Goal: Transaction & Acquisition: Purchase product/service

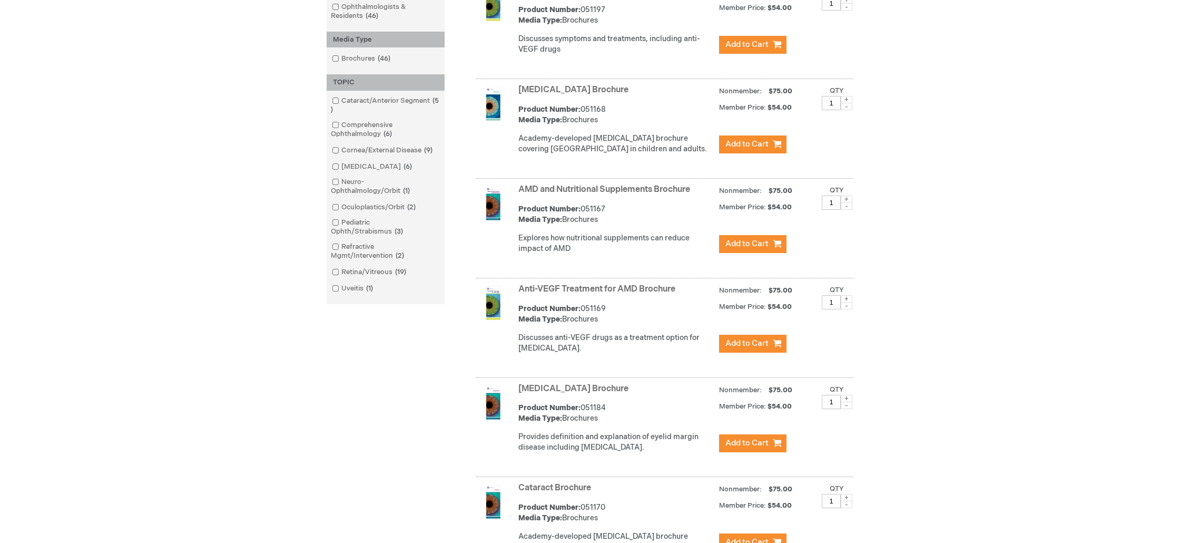
scroll to position [268, 0]
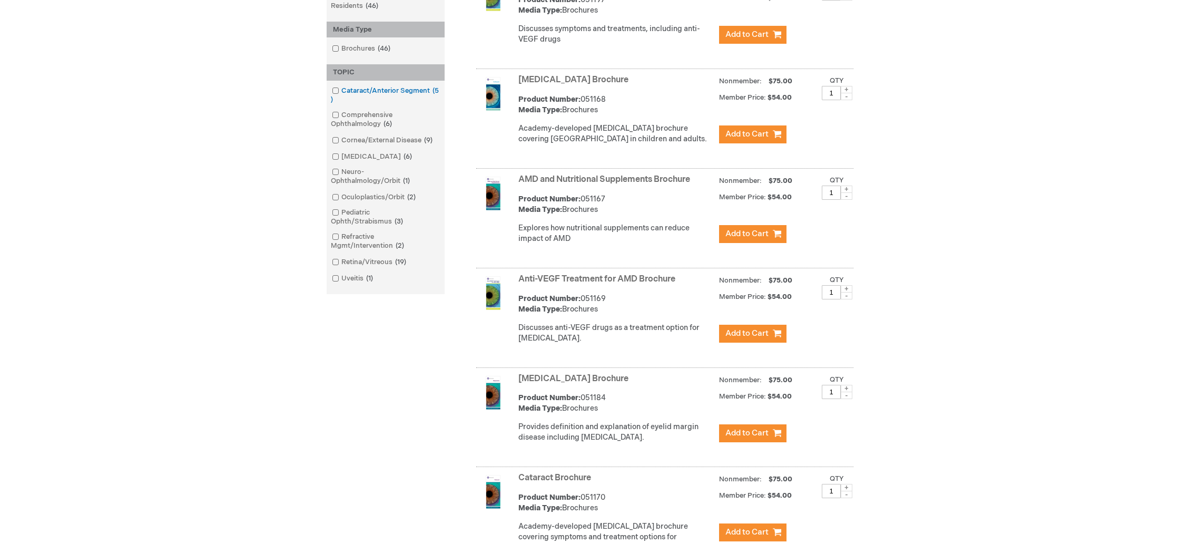
click at [341, 91] on span at bounding box center [341, 90] width 0 height 8
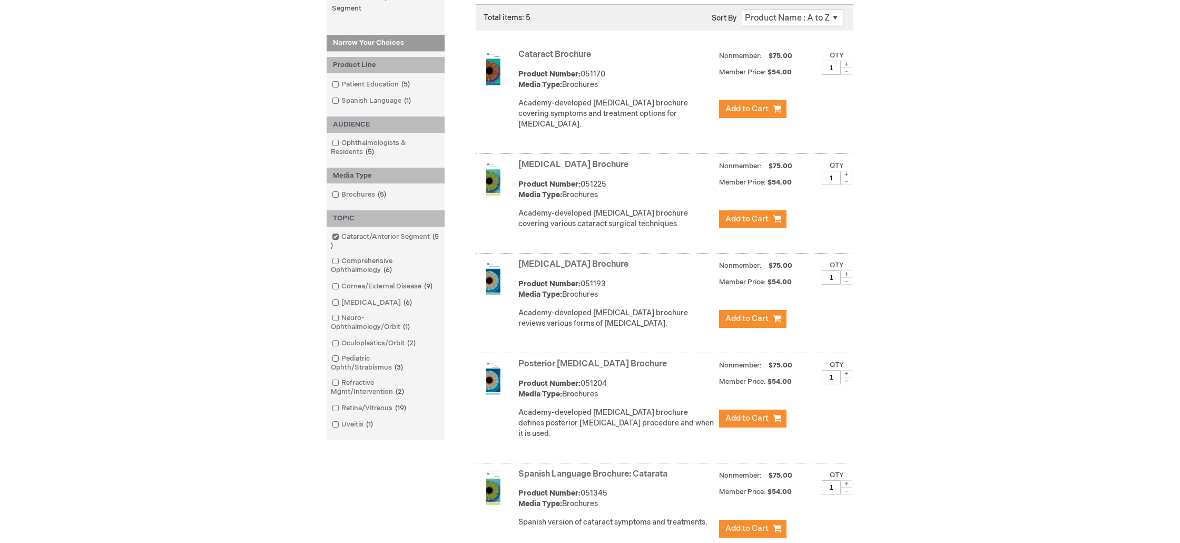
scroll to position [173, 0]
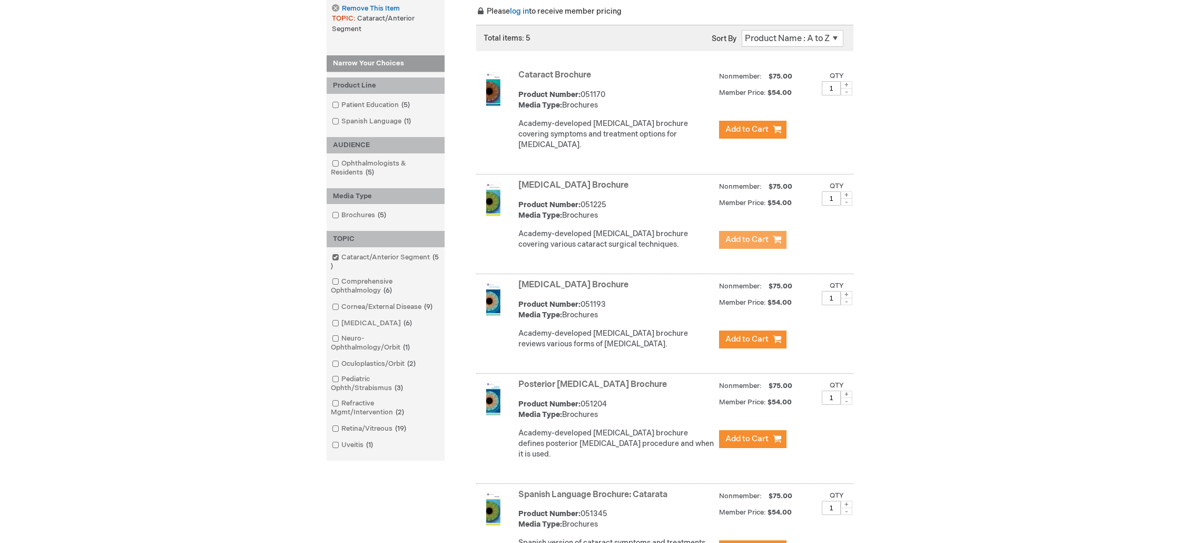
click at [761, 238] on span "Add to Cart" at bounding box center [746, 239] width 43 height 10
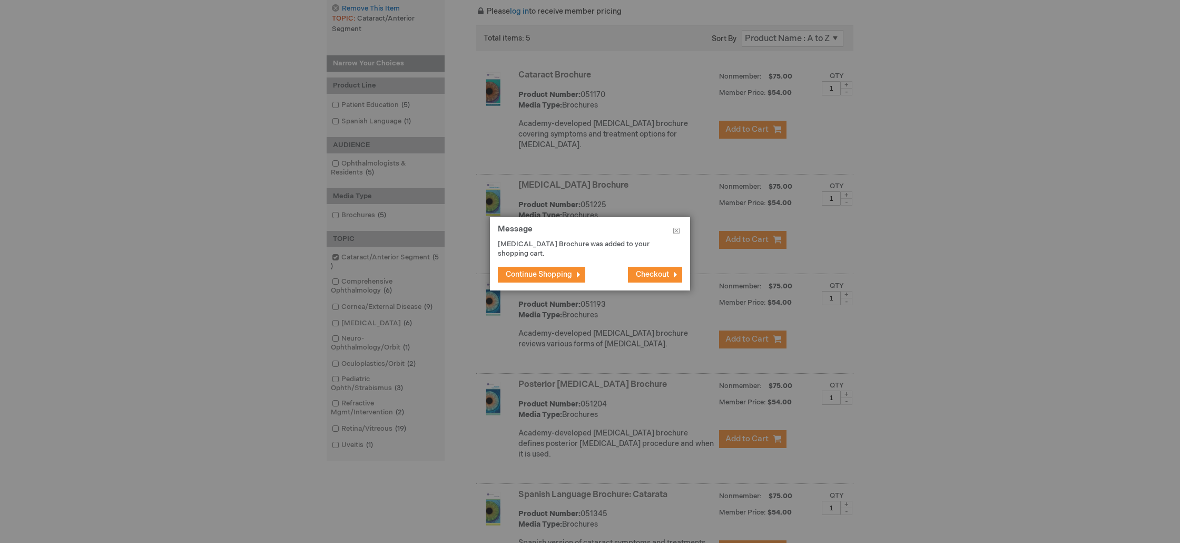
click at [671, 273] on button "Checkout" at bounding box center [655, 275] width 54 height 16
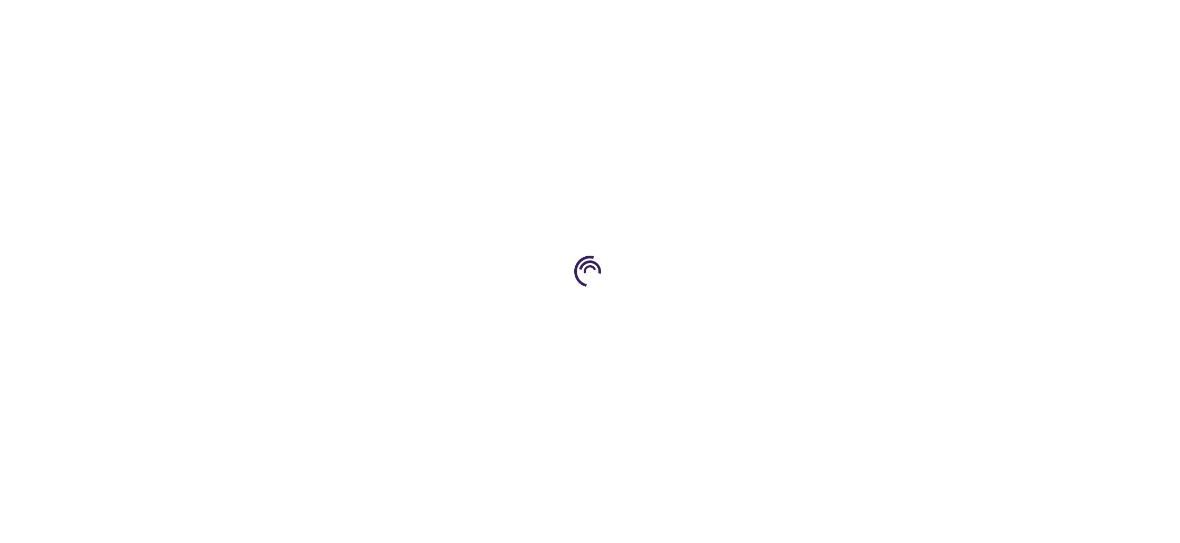
select select "US"
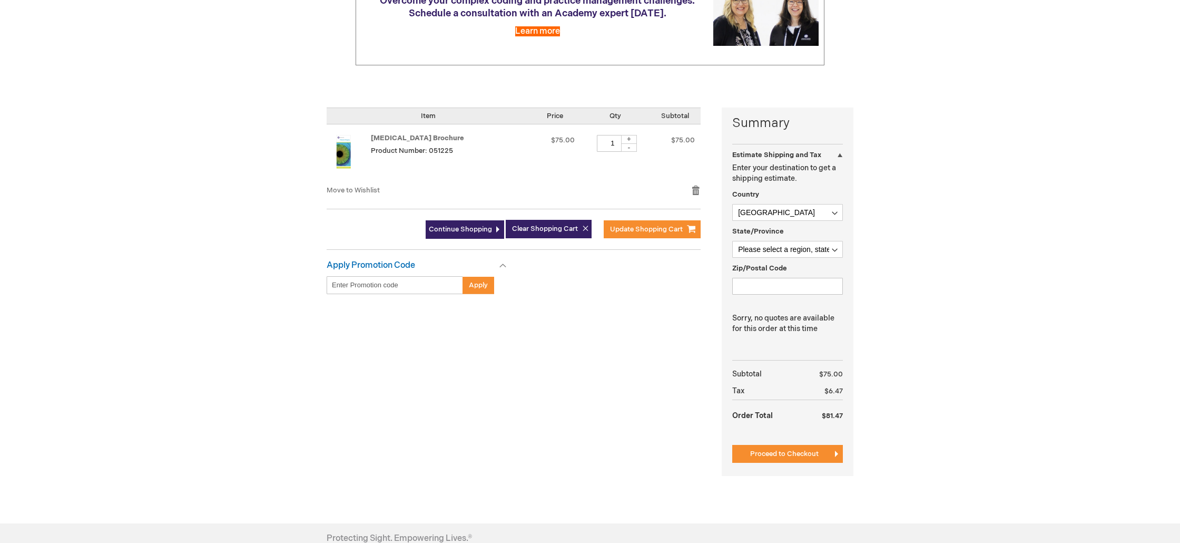
scroll to position [165, 0]
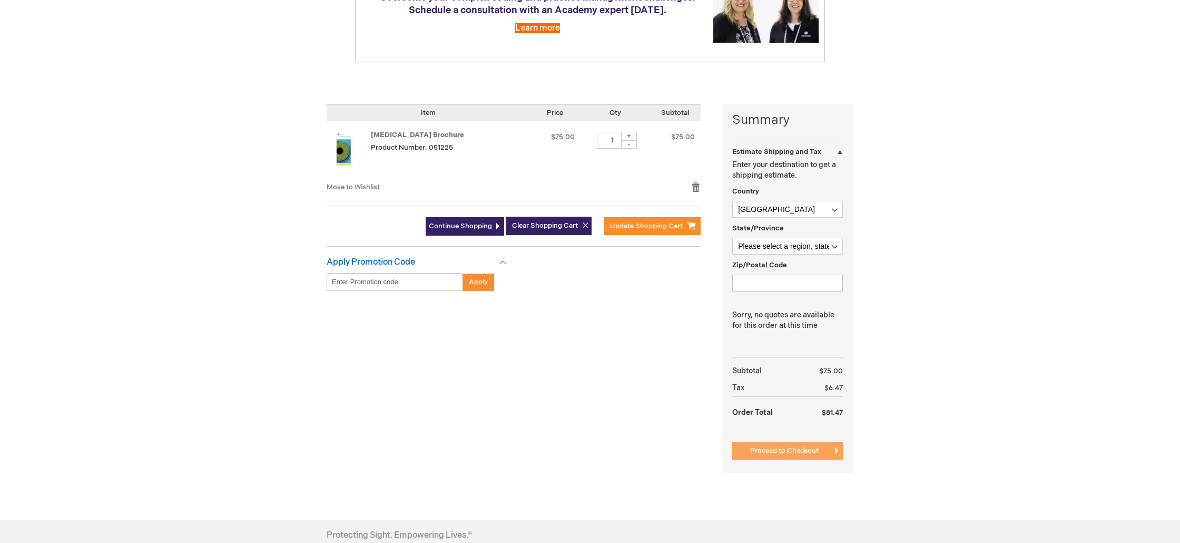
click at [807, 448] on span "Proceed to Checkout" at bounding box center [784, 450] width 68 height 8
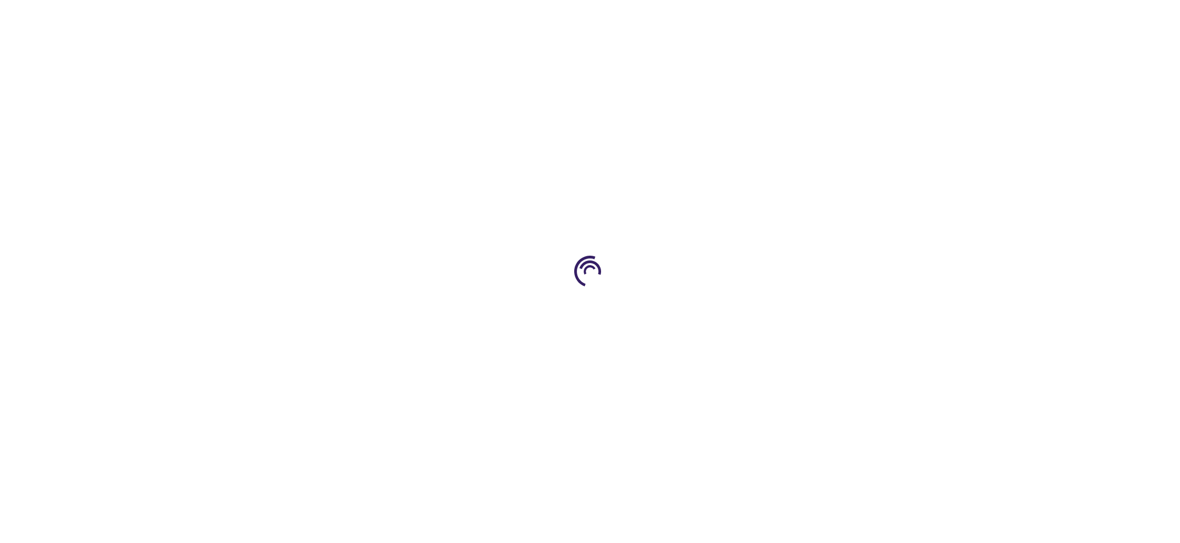
scroll to position [169, 0]
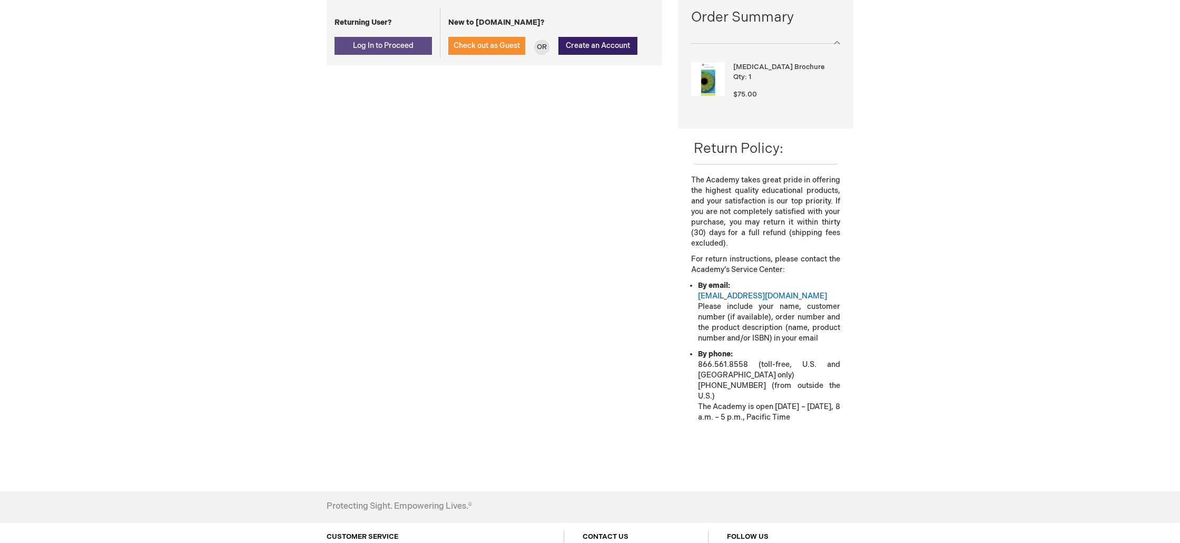
click at [390, 41] on span "Log In to Proceed" at bounding box center [383, 45] width 61 height 9
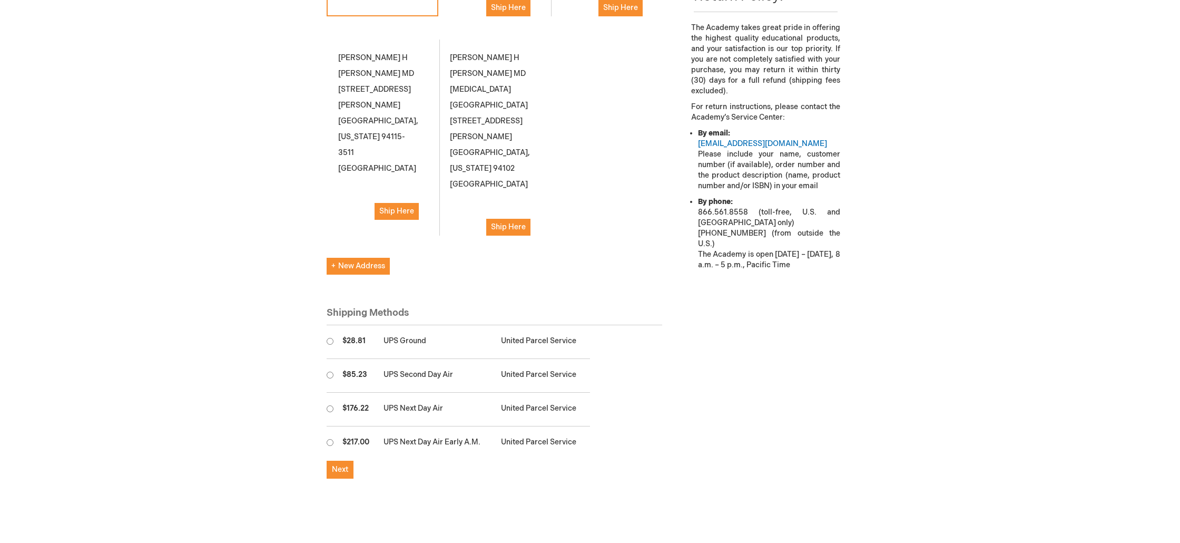
scroll to position [443, 0]
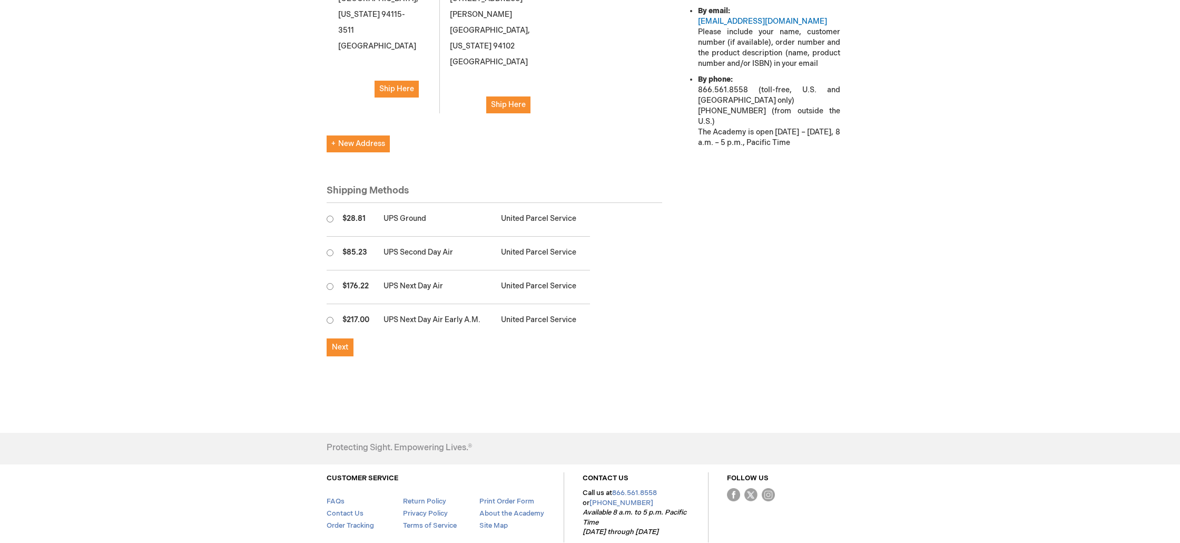
click at [330, 215] on input "radio" at bounding box center [330, 218] width 7 height 7
radio input "true"
click at [341, 342] on span "Next" at bounding box center [340, 346] width 16 height 9
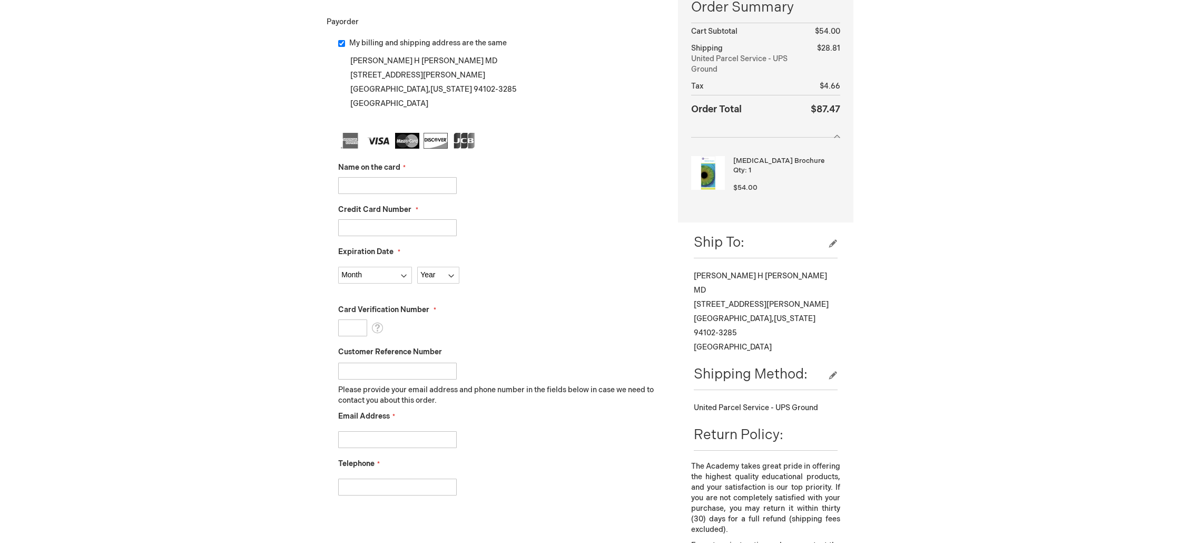
scroll to position [179, 0]
click at [425, 191] on input "Name on the card" at bounding box center [397, 184] width 119 height 17
type input "[PERSON_NAME]"
type input "376751630959009"
select select "6"
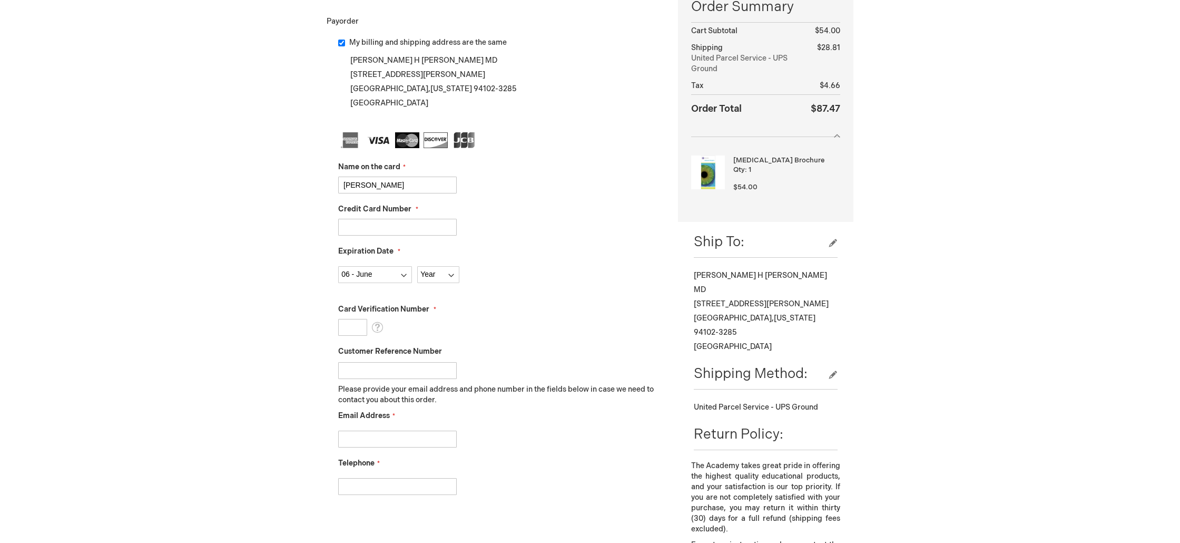
select select "2029"
type input "7818"
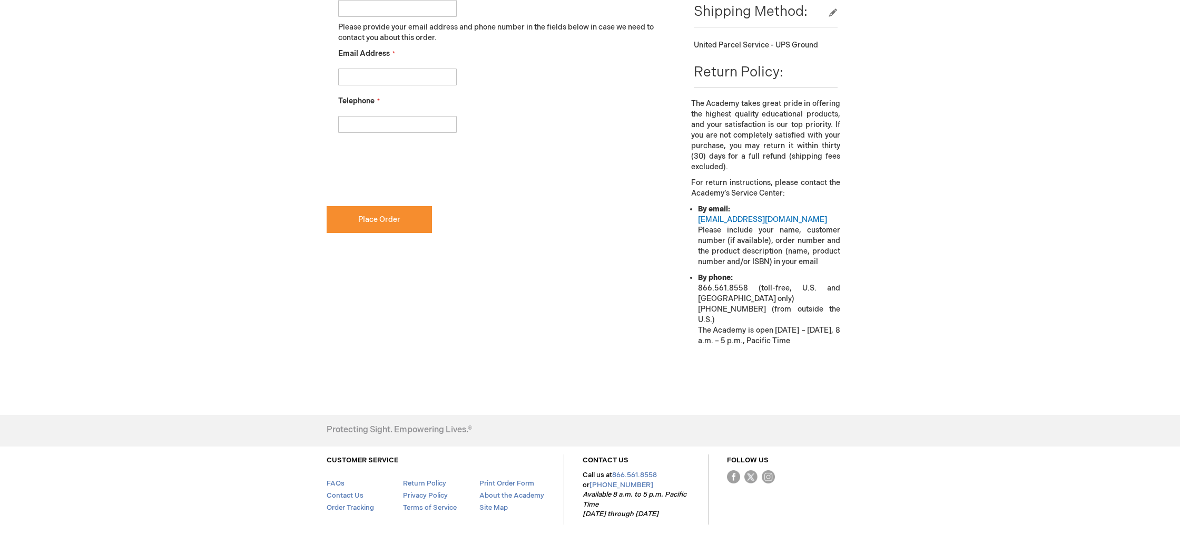
scroll to position [378, 0]
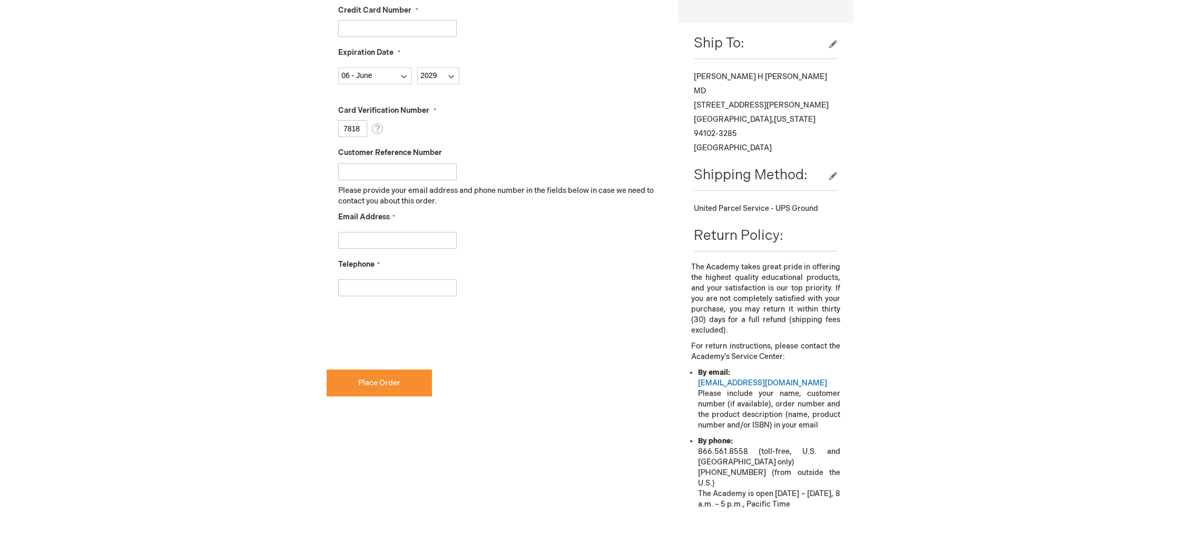
click at [392, 245] on input "Email Address" at bounding box center [397, 240] width 119 height 17
type input "ghtanakamd@gmail.com"
type input "4155961783"
checkbox input "true"
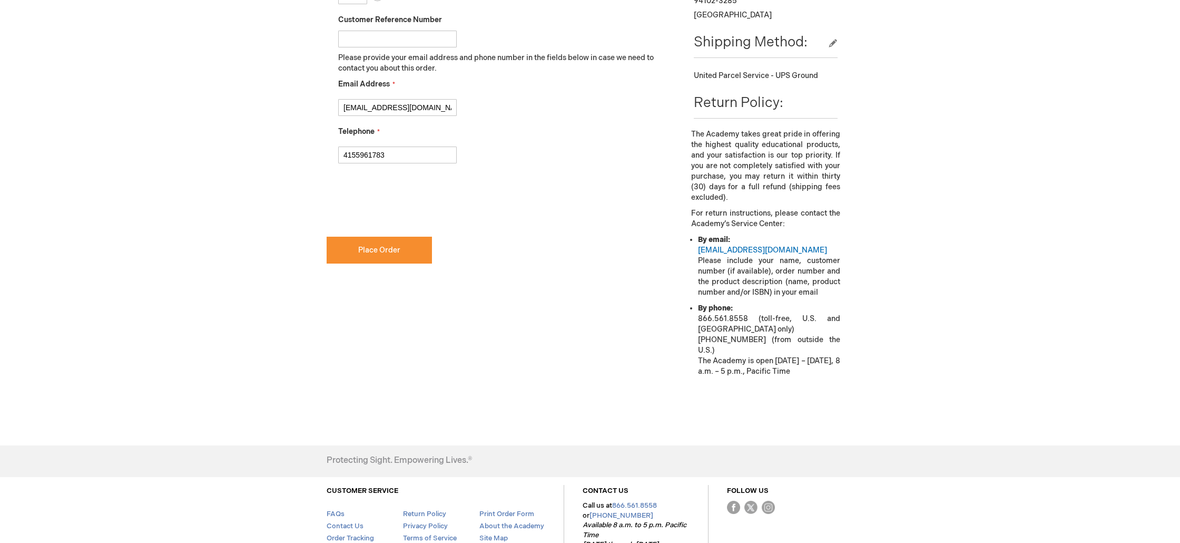
scroll to position [541, 0]
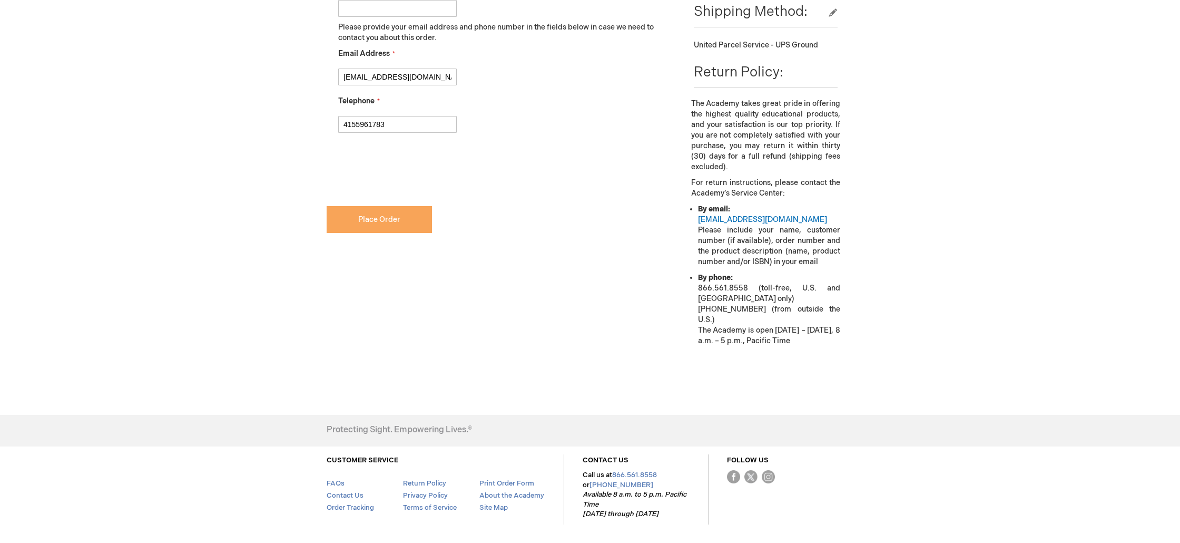
click at [371, 228] on button "Place Order" at bounding box center [379, 219] width 105 height 27
